Goal: Navigation & Orientation: Find specific page/section

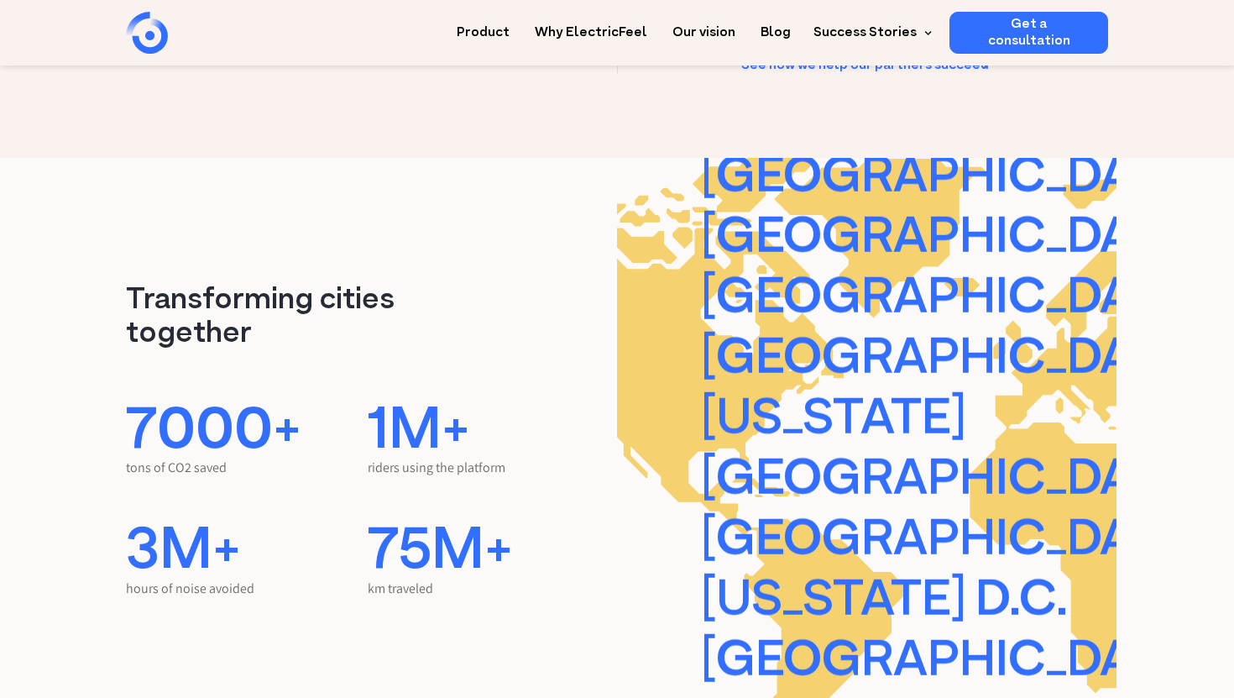
scroll to position [3205, 0]
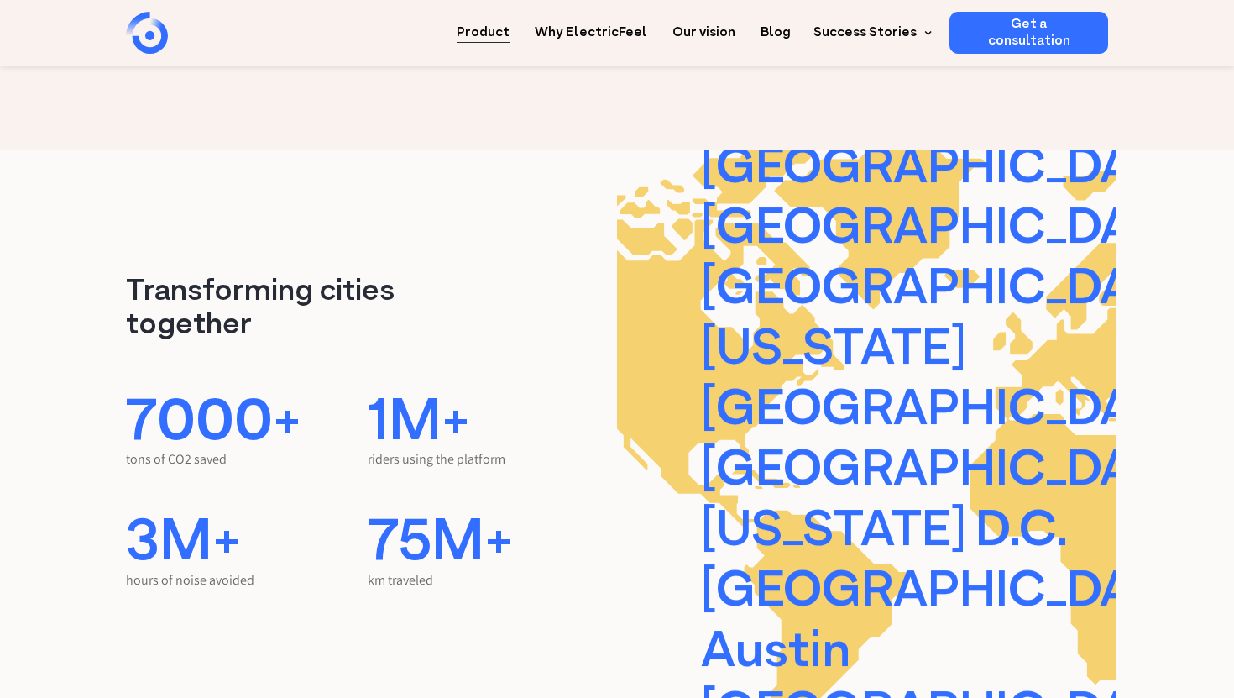
click at [509, 29] on link "Product" at bounding box center [483, 27] width 53 height 31
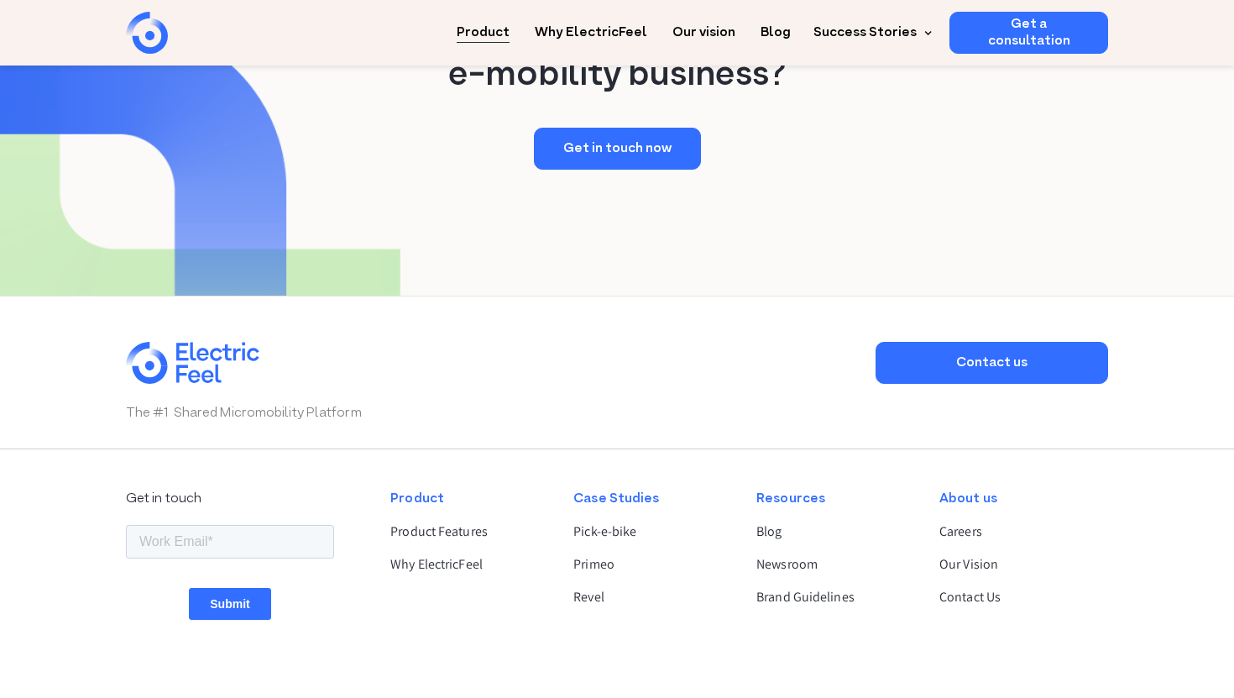
scroll to position [3153, 0]
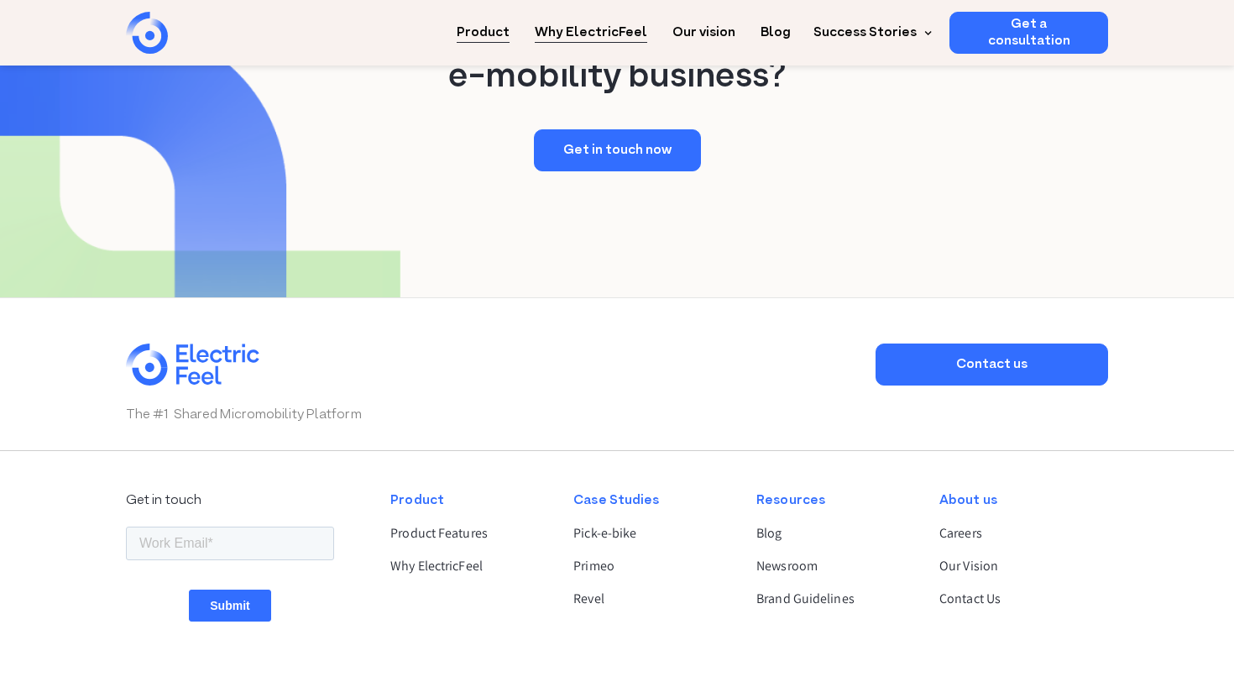
click at [582, 23] on link "Why ElectricFeel" at bounding box center [591, 27] width 112 height 31
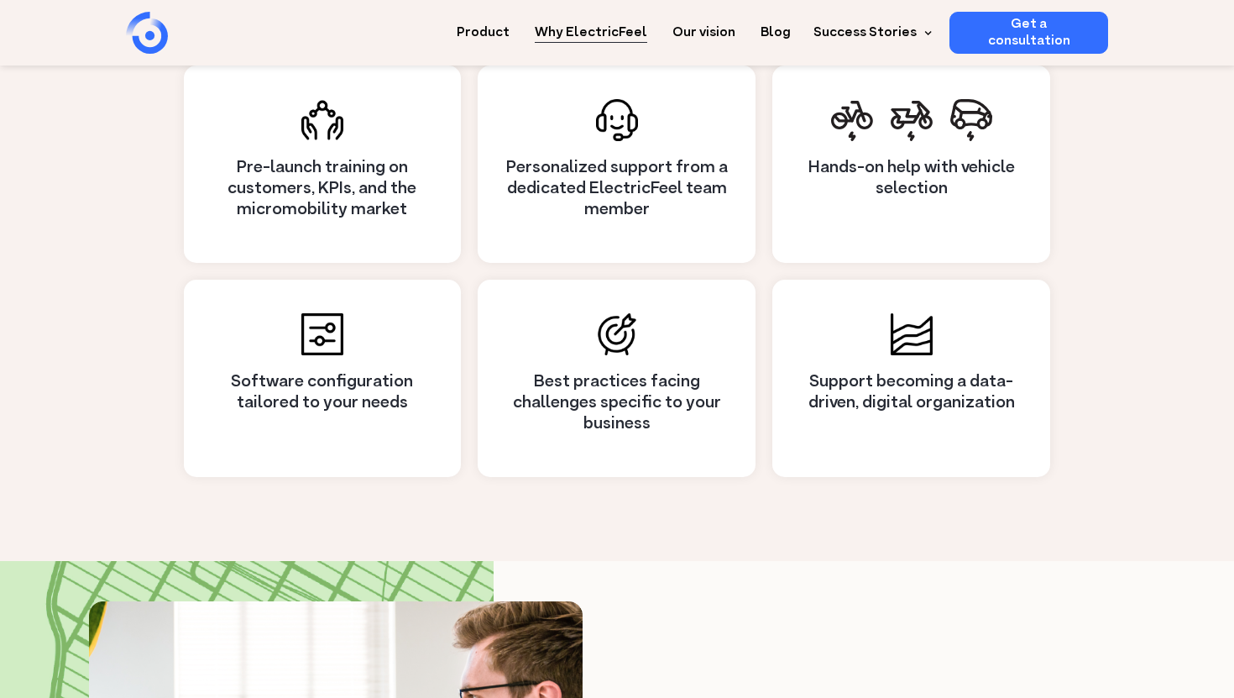
scroll to position [1485, 0]
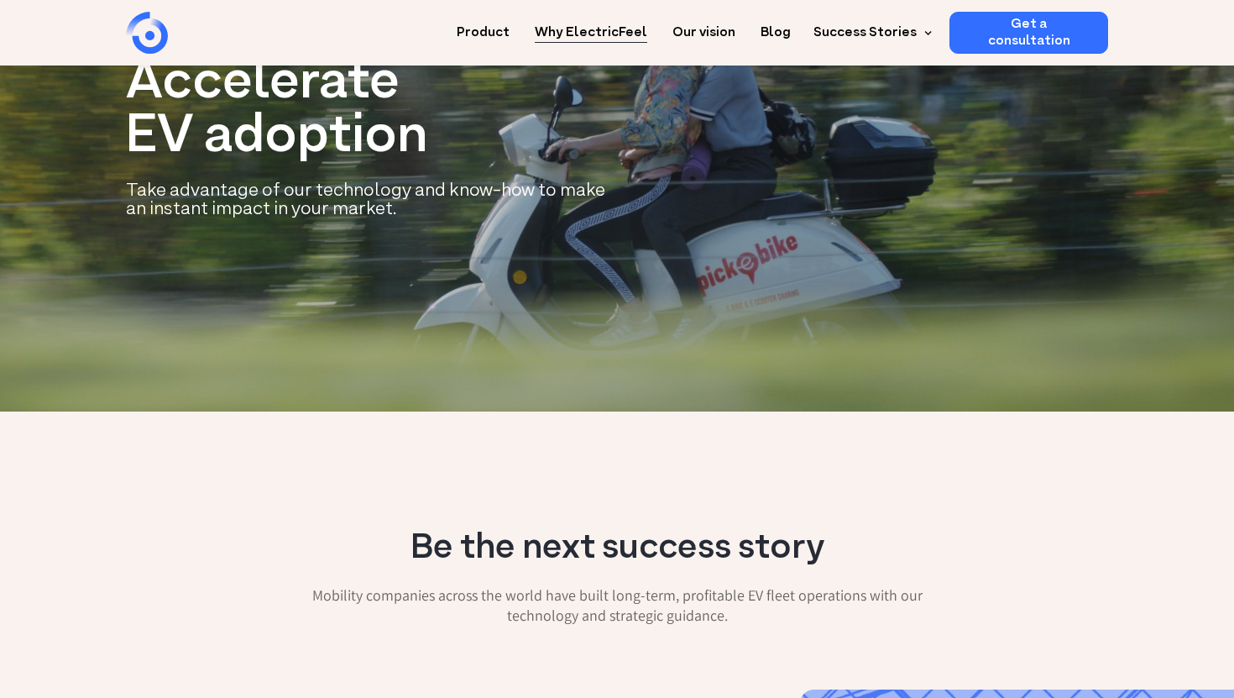
scroll to position [0, 0]
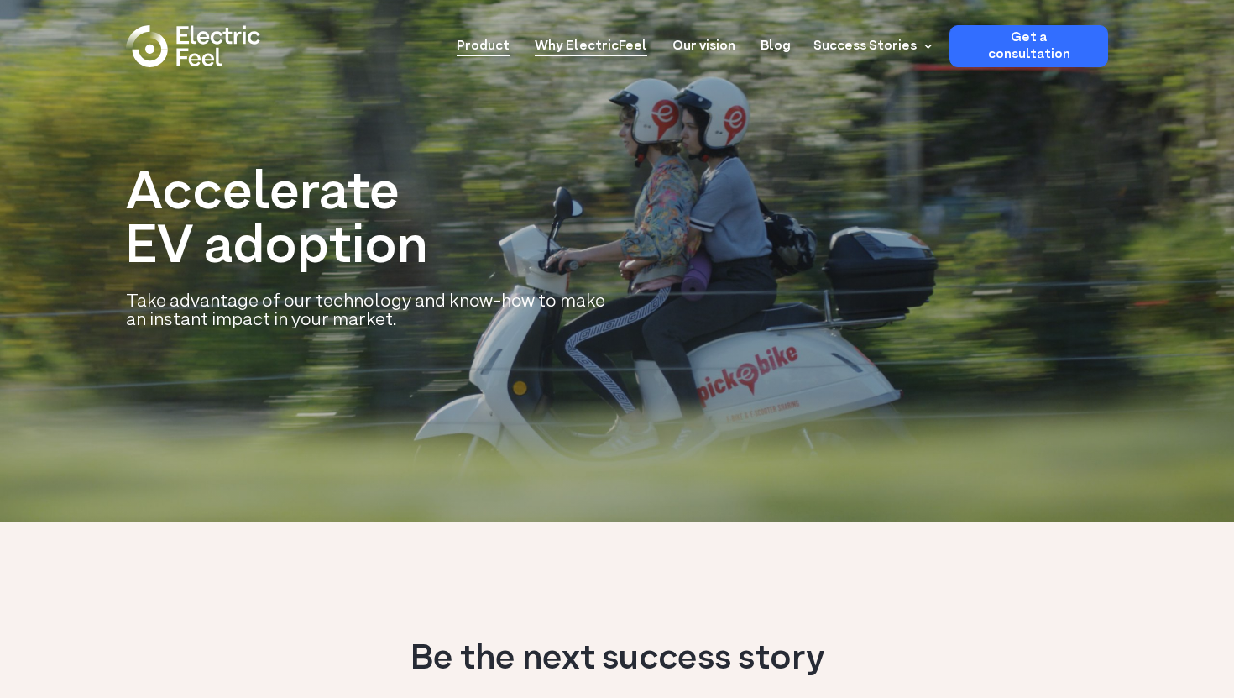
click at [497, 35] on link "Product" at bounding box center [483, 40] width 53 height 31
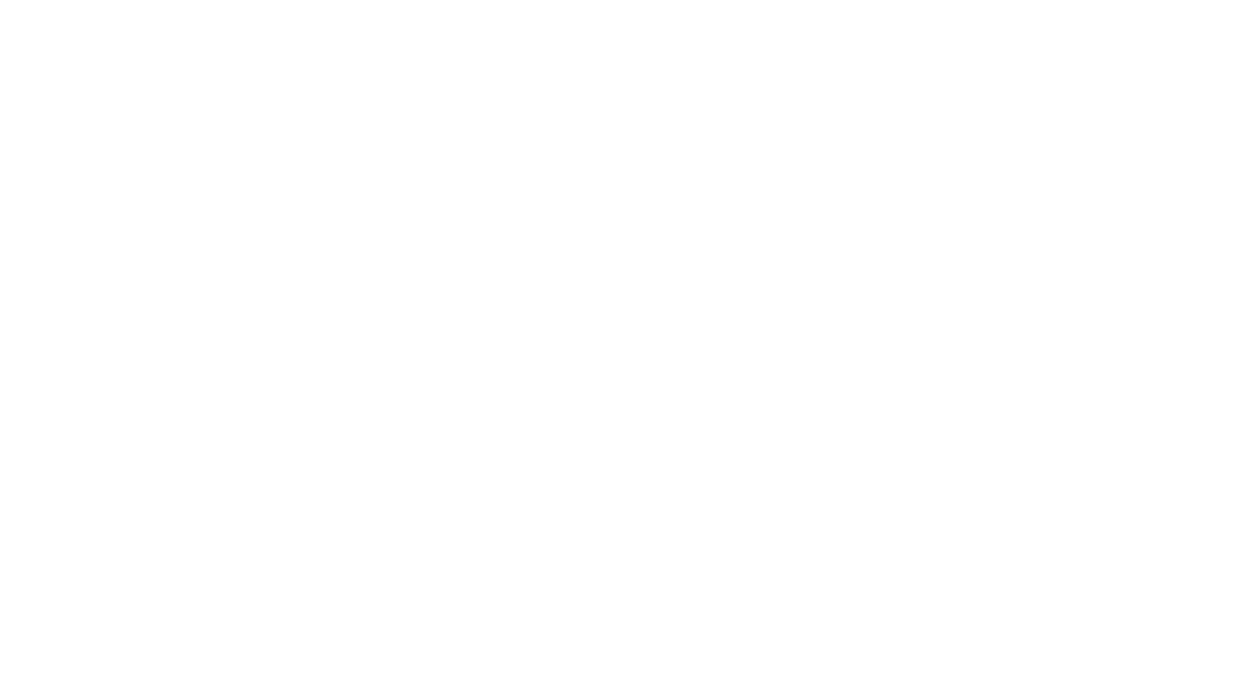
click at [506, 45] on link "Product" at bounding box center [483, 40] width 53 height 31
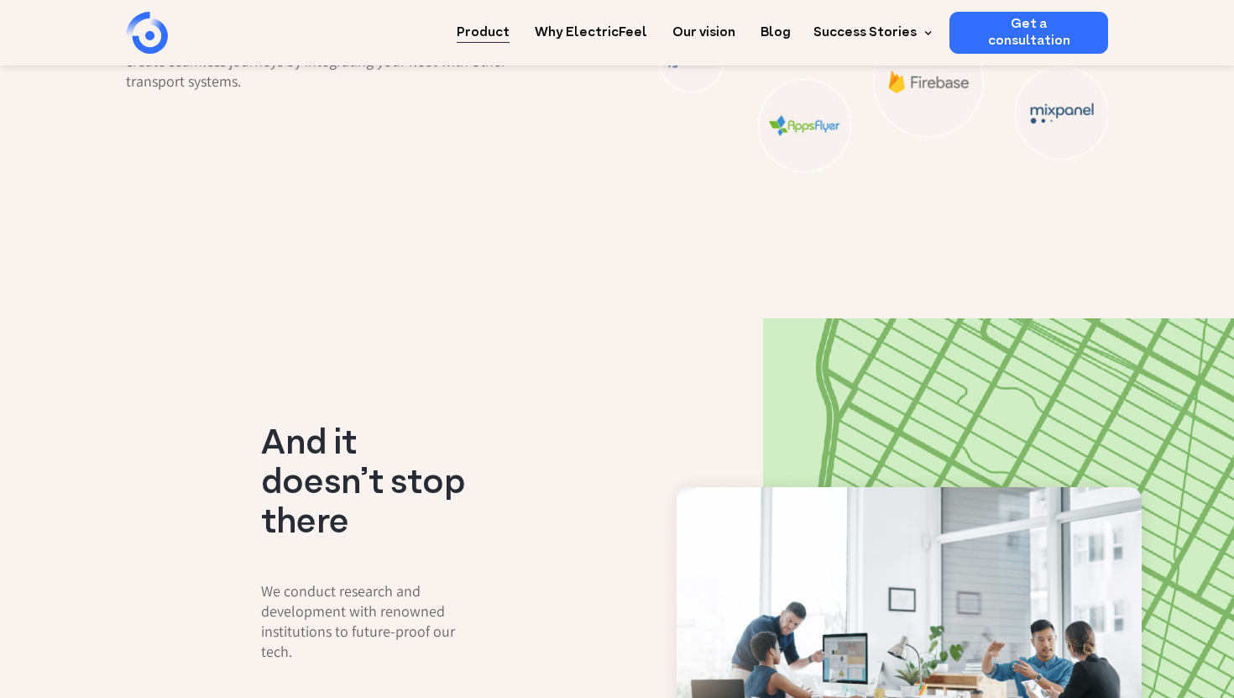
scroll to position [2411, 0]
